Goal: Task Accomplishment & Management: Manage account settings

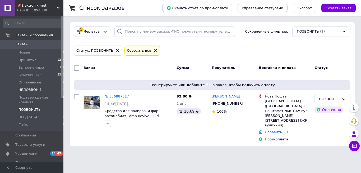
click at [49, 87] on li "НЕДОЗВОН 1 1" at bounding box center [34, 89] width 68 height 7
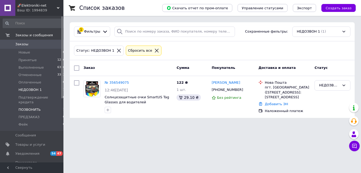
click at [50, 106] on li "ПОЗВОНИТЬ 1" at bounding box center [34, 109] width 68 height 7
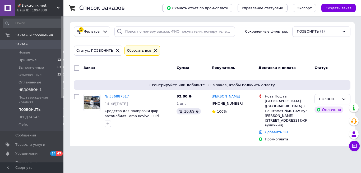
click at [54, 89] on li "НЕДОЗВОН 1 1" at bounding box center [34, 89] width 68 height 7
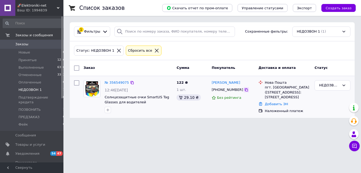
click at [245, 90] on icon at bounding box center [246, 89] width 3 height 3
click at [244, 89] on div at bounding box center [246, 89] width 5 height 5
click at [245, 89] on icon at bounding box center [246, 89] width 3 height 3
drag, startPoint x: 87, startPoint y: 130, endPoint x: 93, endPoint y: 131, distance: 6.1
click at [90, 118] on div "№ 356549075 12:46[DATE] Солнцезащитные очки SmartUS Tag Glasses для водителей 1…" at bounding box center [212, 97] width 285 height 42
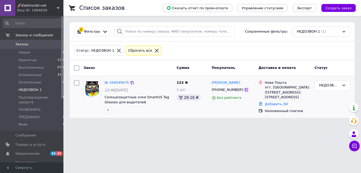
click at [244, 90] on icon at bounding box center [246, 89] width 4 height 4
click at [57, 106] on li "ПОЗВОНИТЬ 1" at bounding box center [34, 109] width 68 height 7
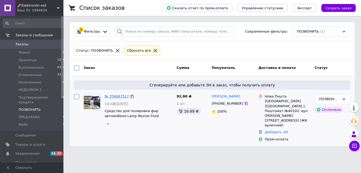
click at [115, 98] on link "№ 356887517" at bounding box center [117, 96] width 24 height 4
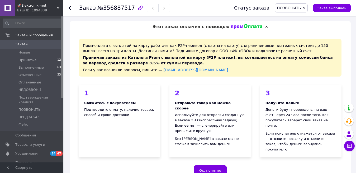
scroll to position [135, 0]
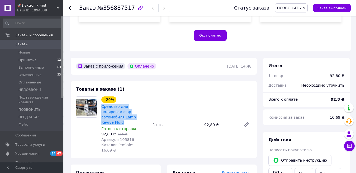
drag, startPoint x: 100, startPoint y: 96, endPoint x: 131, endPoint y: 106, distance: 32.7
click at [131, 106] on div "- 20% Средство для полировки фар автомобиля Lamp Revive Fluid Готово к отправке…" at bounding box center [125, 124] width 52 height 58
copy link "Средство для полировки фар автомобиля Lamp Revive Fluid"
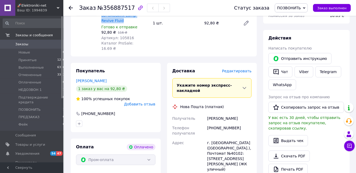
scroll to position [243, 0]
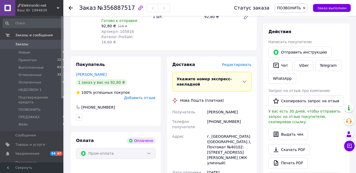
click at [216, 107] on div "[PERSON_NAME]" at bounding box center [229, 112] width 47 height 10
click at [44, 172] on span "Свернуть" at bounding box center [31, 167] width 63 height 11
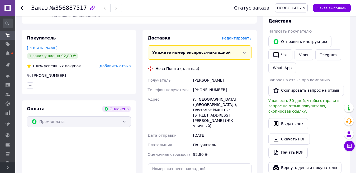
click at [8, 169] on span "Развернуть" at bounding box center [7, 167] width 15 height 11
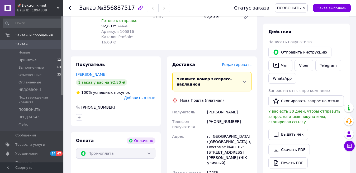
click at [227, 117] on div "[PHONE_NUMBER]" at bounding box center [229, 124] width 47 height 15
copy div "380983295920"
click at [294, 6] on span "ПОЗВОНИТЬ" at bounding box center [289, 8] width 24 height 4
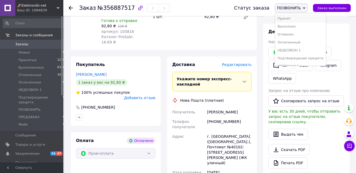
click at [290, 17] on li "Принят" at bounding box center [300, 19] width 51 height 8
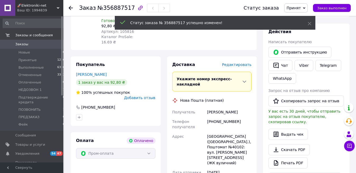
click at [216, 131] on div "[GEOGRAPHIC_DATA] ([GEOGRAPHIC_DATA].), Поштомат №40102: вул. [PERSON_NAME][STR…" at bounding box center [229, 149] width 47 height 36
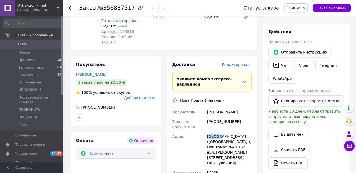
click at [216, 131] on div "[GEOGRAPHIC_DATA] ([GEOGRAPHIC_DATA].), Поштомат №40102: вул. [PERSON_NAME][STR…" at bounding box center [229, 149] width 47 height 36
copy div "[GEOGRAPHIC_DATA]"
click at [237, 131] on div "[GEOGRAPHIC_DATA] ([GEOGRAPHIC_DATA].), Поштомат №40102: вул. [PERSON_NAME][STR…" at bounding box center [229, 149] width 47 height 36
copy div "40102"
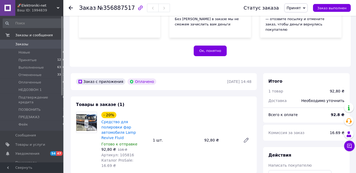
scroll to position [108, 0]
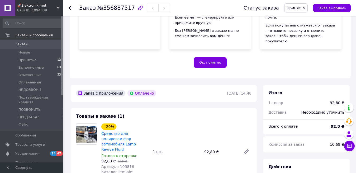
click at [70, 9] on use at bounding box center [71, 8] width 4 height 4
